Goal: Find contact information: Find contact information

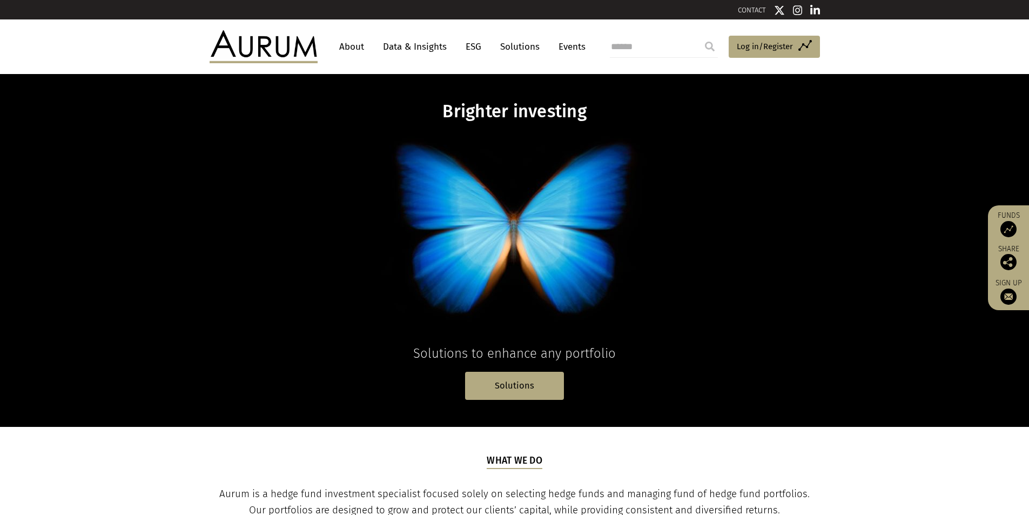
click at [351, 48] on link "About" at bounding box center [352, 47] width 36 height 20
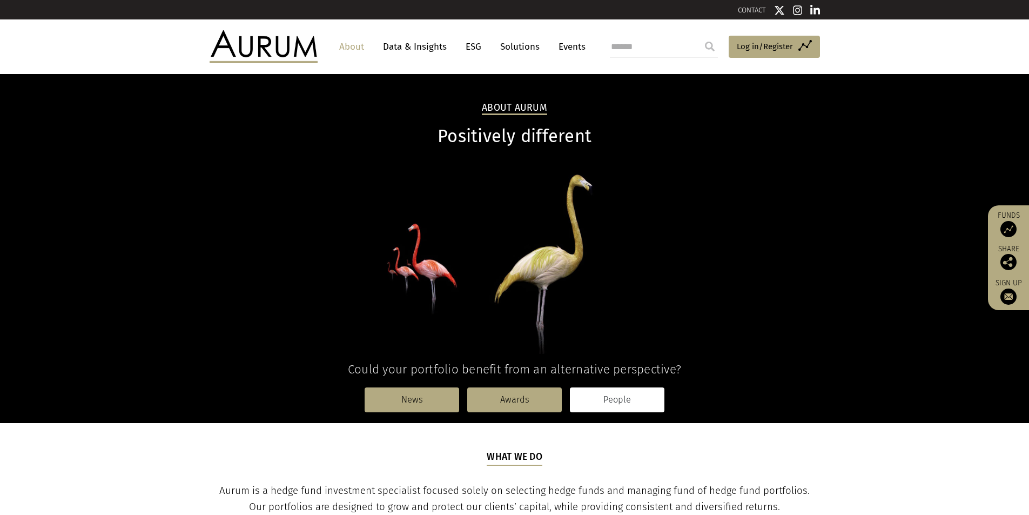
click at [620, 395] on link "People" at bounding box center [617, 399] width 94 height 25
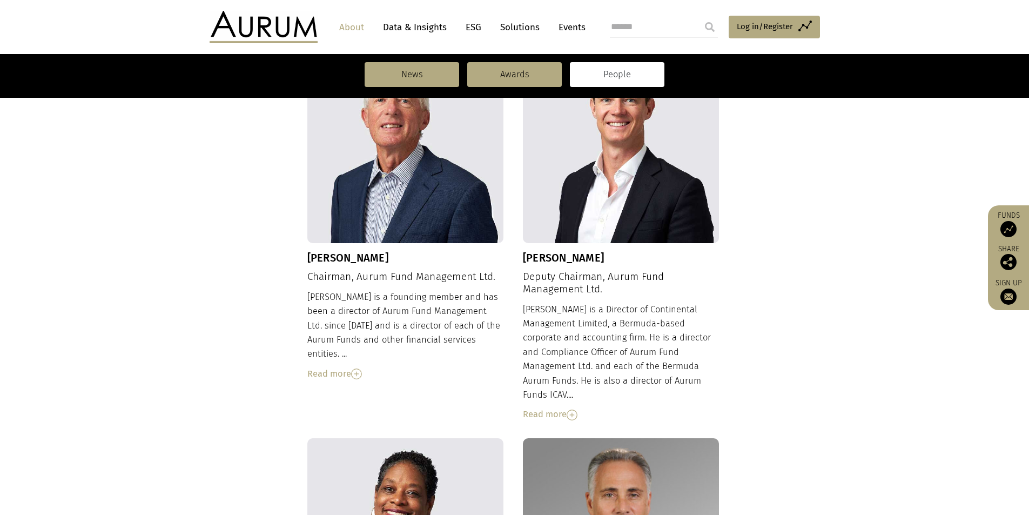
scroll to position [239, 0]
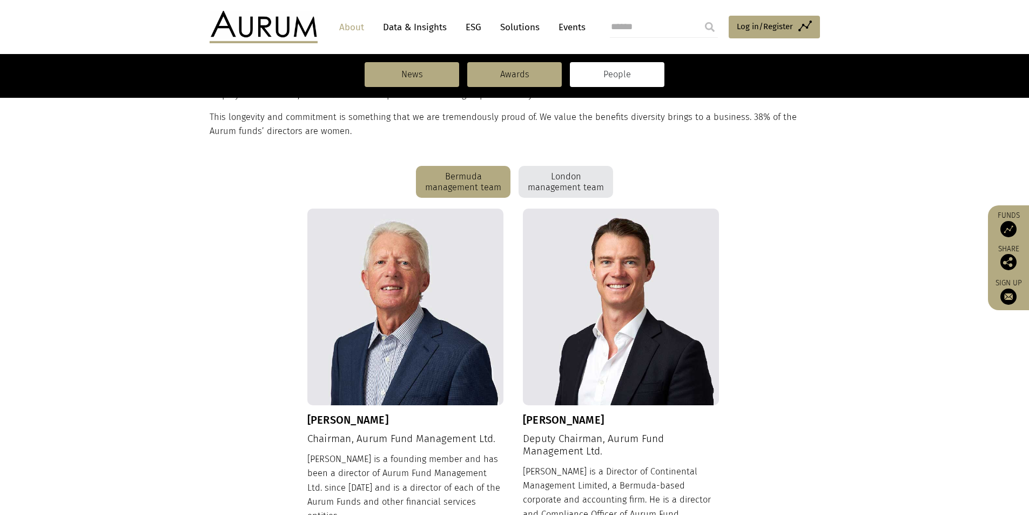
click at [549, 189] on div "London management team" at bounding box center [565, 182] width 94 height 32
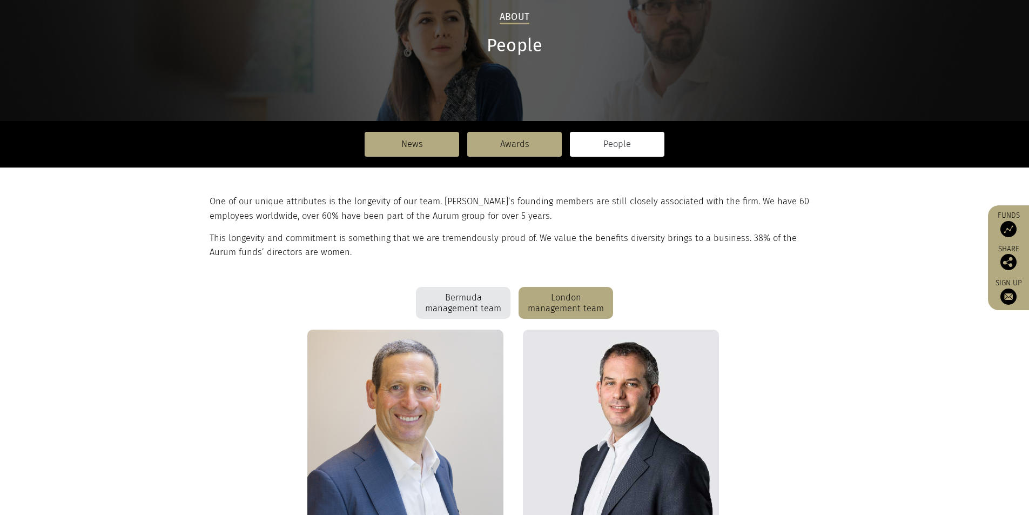
scroll to position [0, 0]
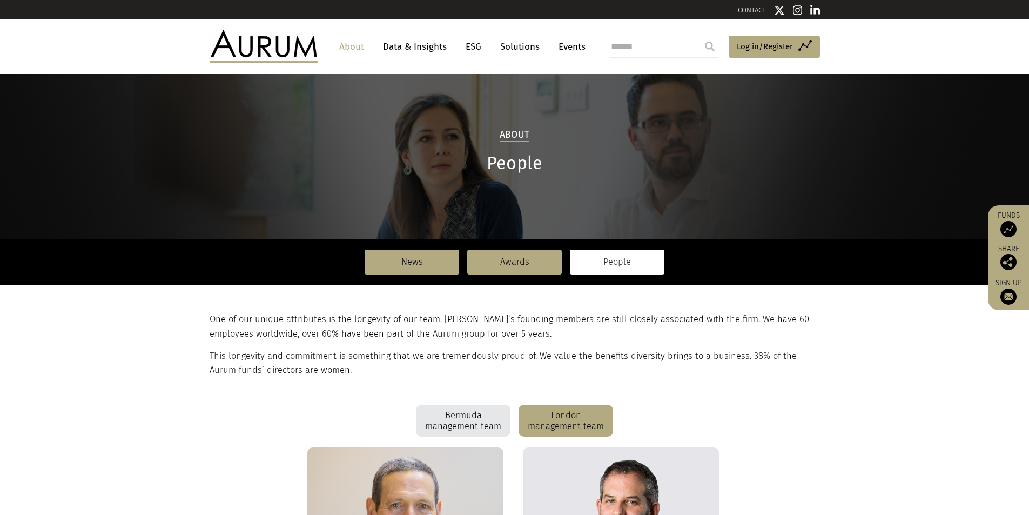
click at [749, 8] on link "CONTACT" at bounding box center [752, 10] width 28 height 8
